Goal: Browse casually

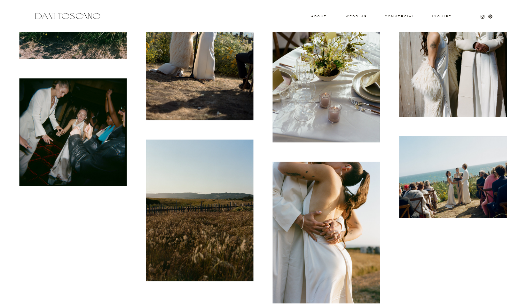
scroll to position [7909, 0]
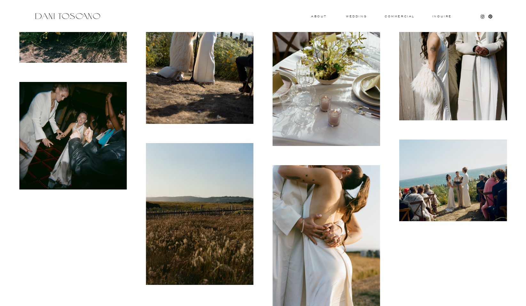
click at [69, 138] on img at bounding box center [72, 136] width 107 height 108
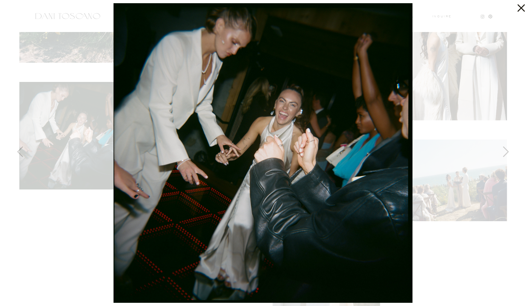
click at [450, 261] on div at bounding box center [263, 153] width 526 height 306
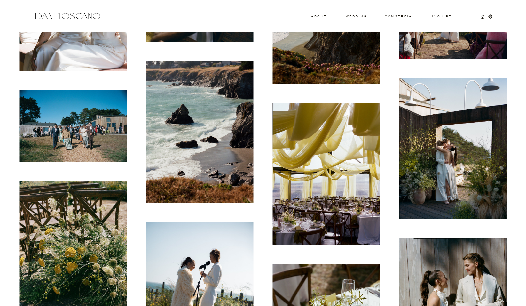
scroll to position [7648, 0]
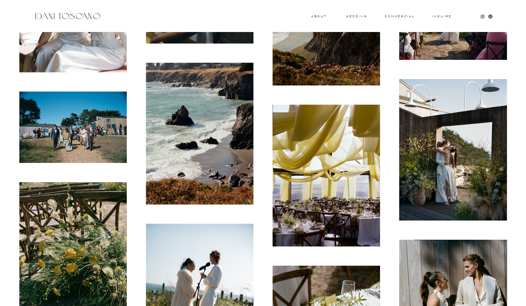
click at [100, 113] on img at bounding box center [72, 126] width 107 height 71
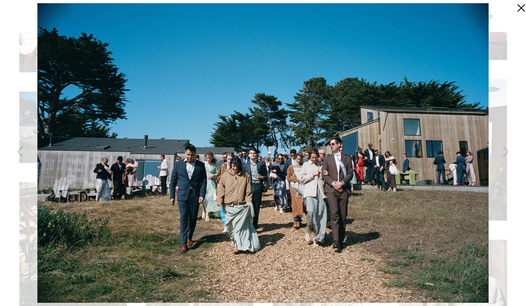
click at [514, 126] on div at bounding box center [263, 153] width 526 height 306
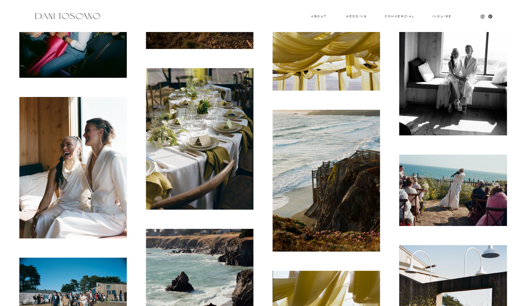
scroll to position [7481, 0]
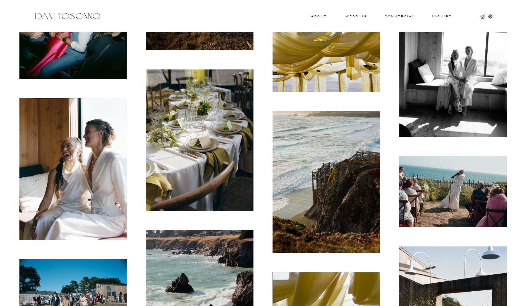
click at [451, 173] on img at bounding box center [452, 191] width 107 height 71
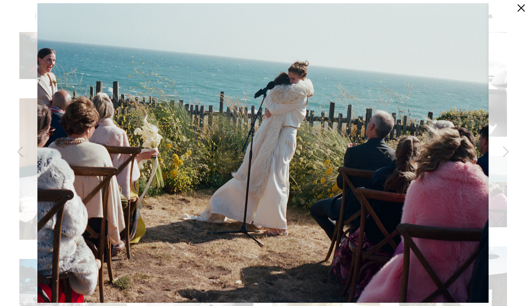
click at [519, 140] on div at bounding box center [263, 153] width 526 height 306
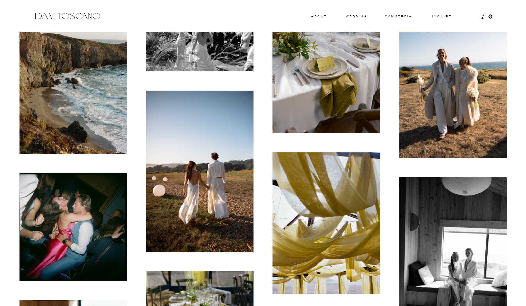
scroll to position [7279, 0]
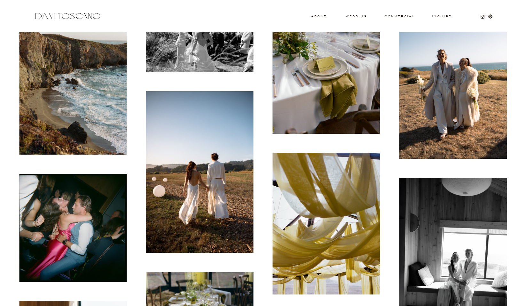
click at [90, 215] on img at bounding box center [72, 228] width 107 height 108
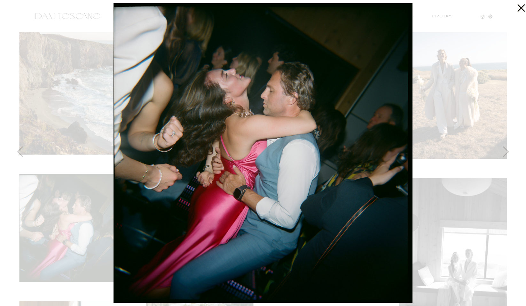
click at [517, 178] on div at bounding box center [263, 153] width 526 height 306
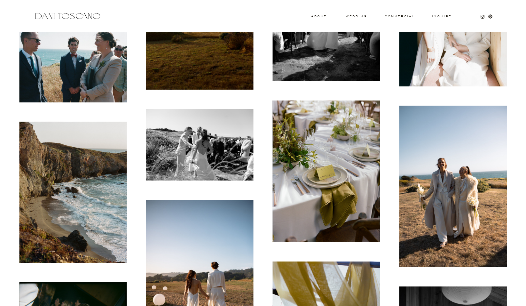
scroll to position [7170, 0]
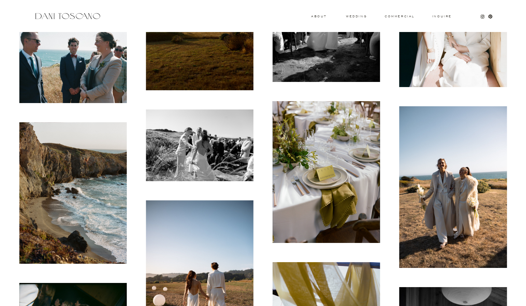
click at [483, 161] on img at bounding box center [452, 186] width 107 height 161
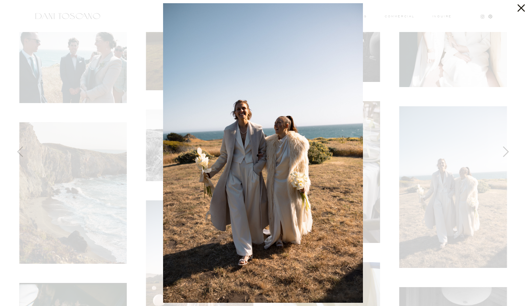
click at [515, 152] on div at bounding box center [263, 153] width 526 height 306
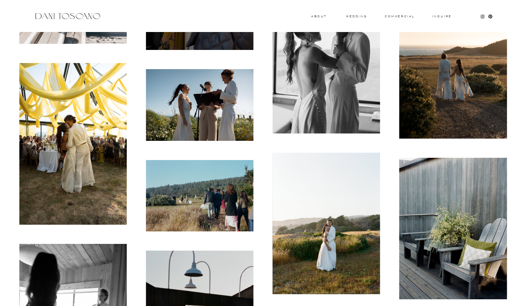
scroll to position [6615, 0]
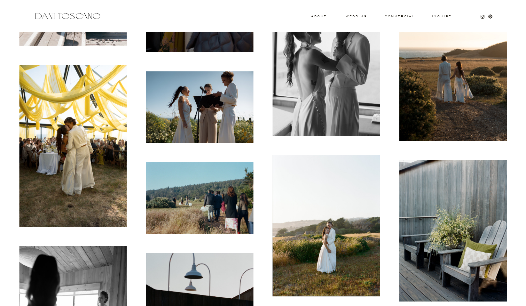
click at [197, 190] on img at bounding box center [199, 197] width 107 height 71
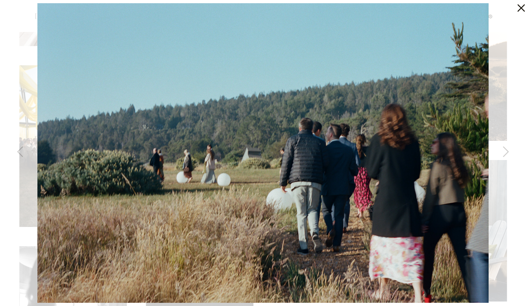
click at [520, 11] on icon at bounding box center [519, 6] width 13 height 13
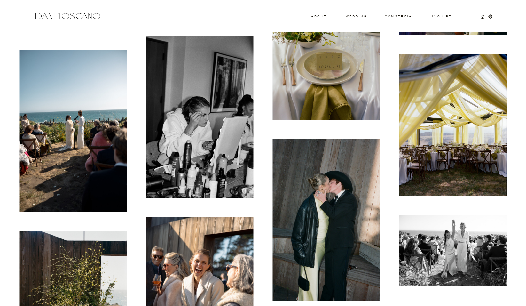
scroll to position [6287, 0]
